Goal: Task Accomplishment & Management: Use online tool/utility

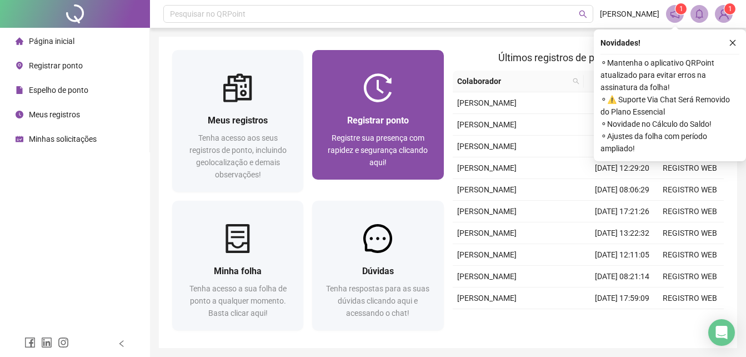
click at [377, 109] on div "Registrar ponto Registre sua presença com rapidez e segurança clicando aqui!" at bounding box center [377, 140] width 131 height 77
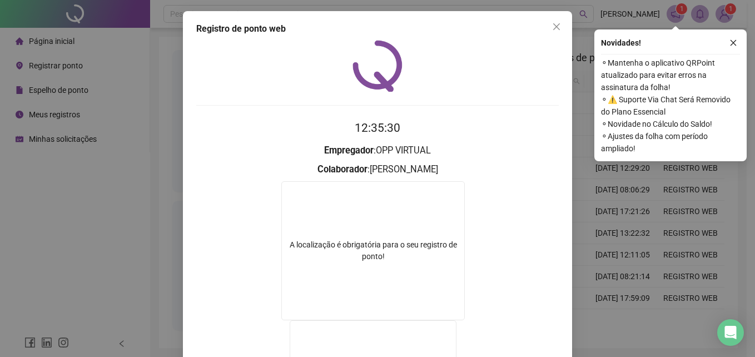
click at [547, 26] on span "Close" at bounding box center [556, 26] width 18 height 9
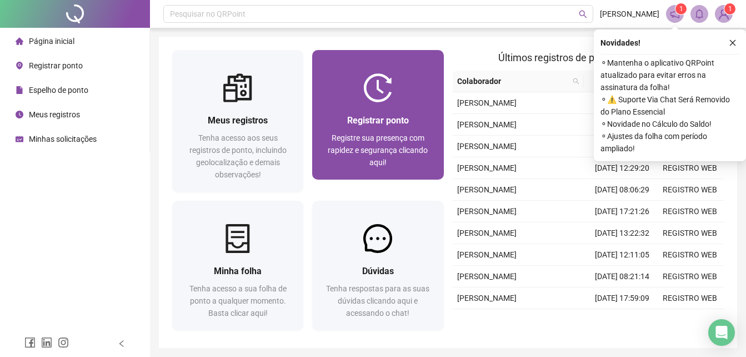
click at [383, 83] on img at bounding box center [377, 87] width 29 height 29
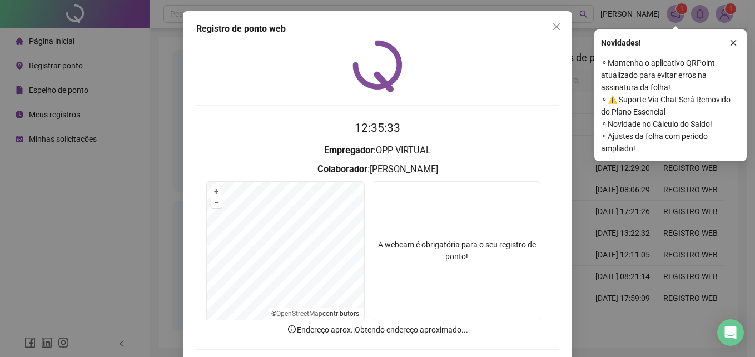
scroll to position [53, 0]
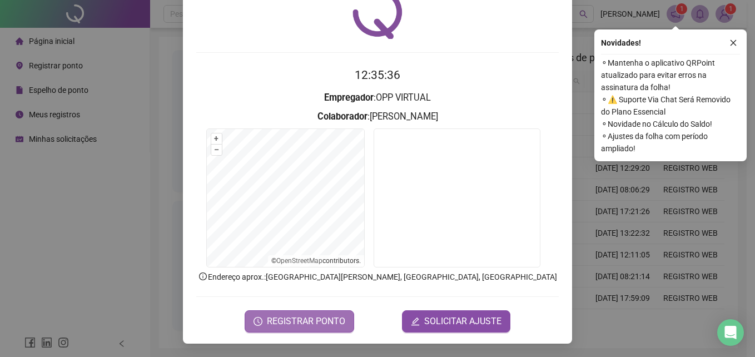
click at [324, 323] on span "REGISTRAR PONTO" at bounding box center [306, 321] width 78 height 13
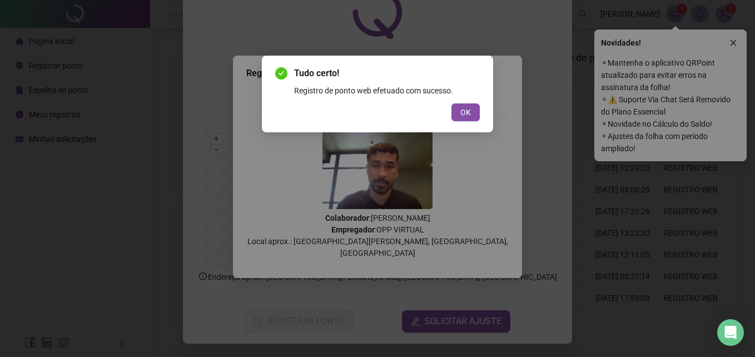
click at [453, 115] on button "OK" at bounding box center [465, 112] width 28 height 18
